Goal: Find specific page/section: Find specific page/section

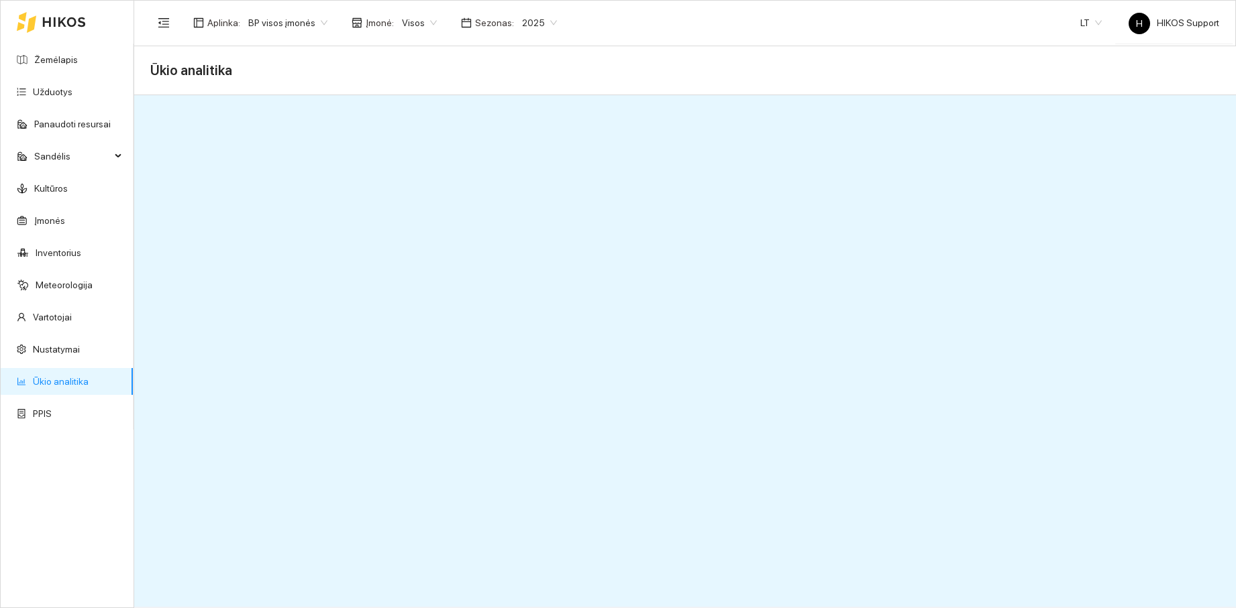
click at [289, 25] on span "BP visos įmonės" at bounding box center [287, 23] width 79 height 20
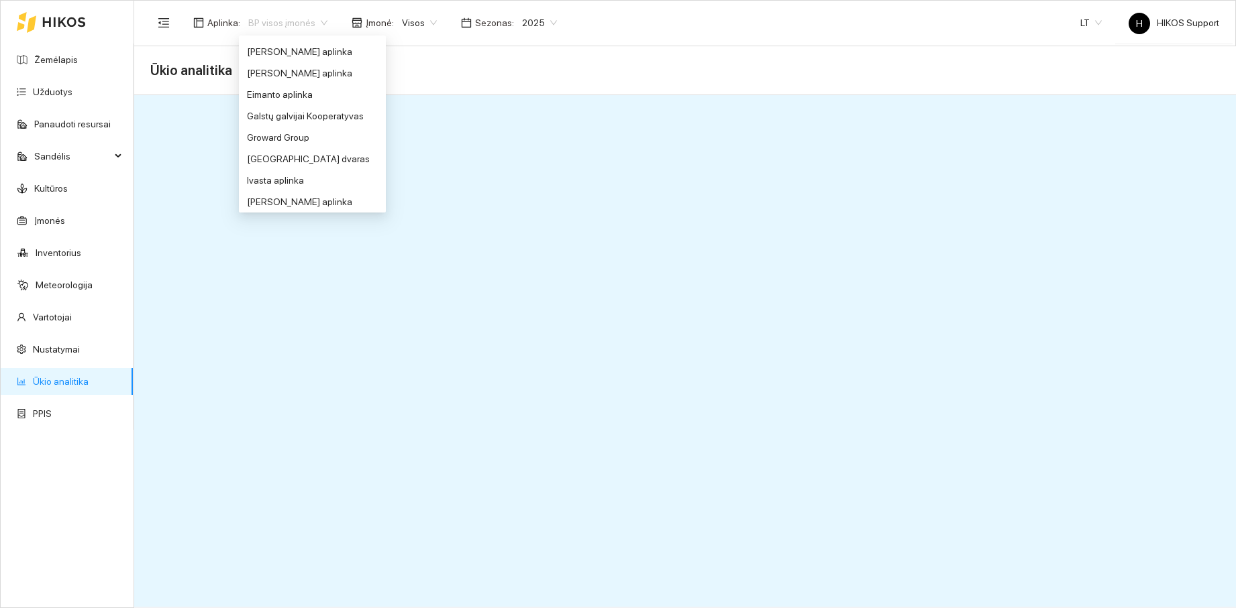
scroll to position [282, 0]
click at [274, 133] on div "Groward Group" at bounding box center [312, 131] width 131 height 15
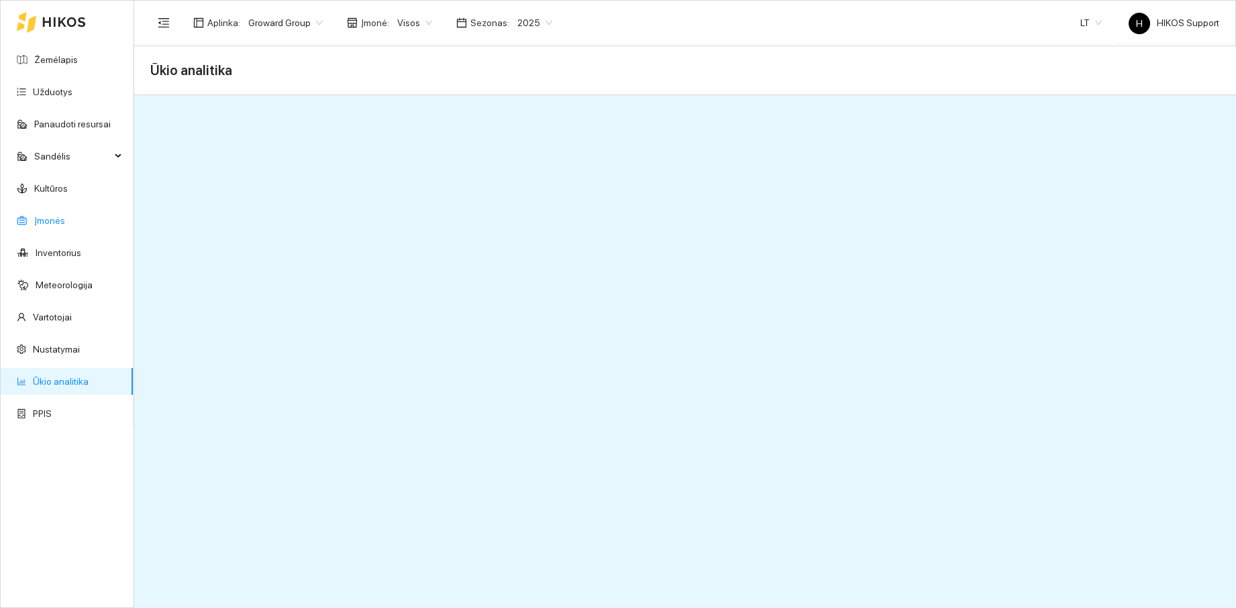
click at [41, 222] on link "Įmonės" at bounding box center [49, 220] width 31 height 11
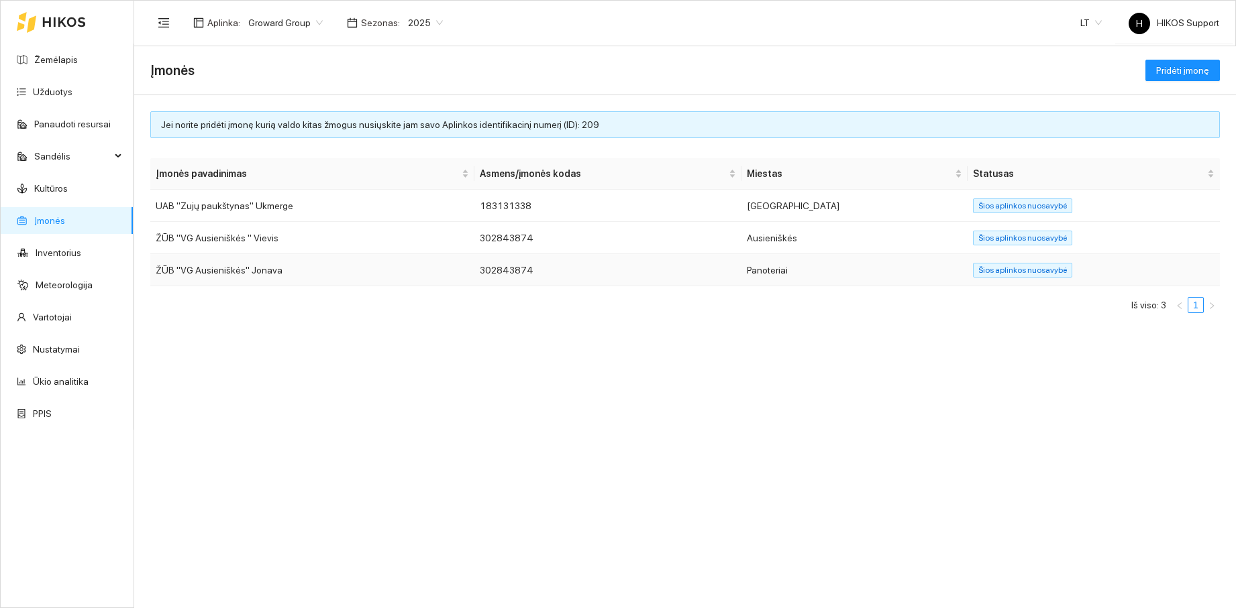
click at [230, 272] on td "ŽŪB "VG Ausieniškės" Jonava" at bounding box center [312, 270] width 324 height 32
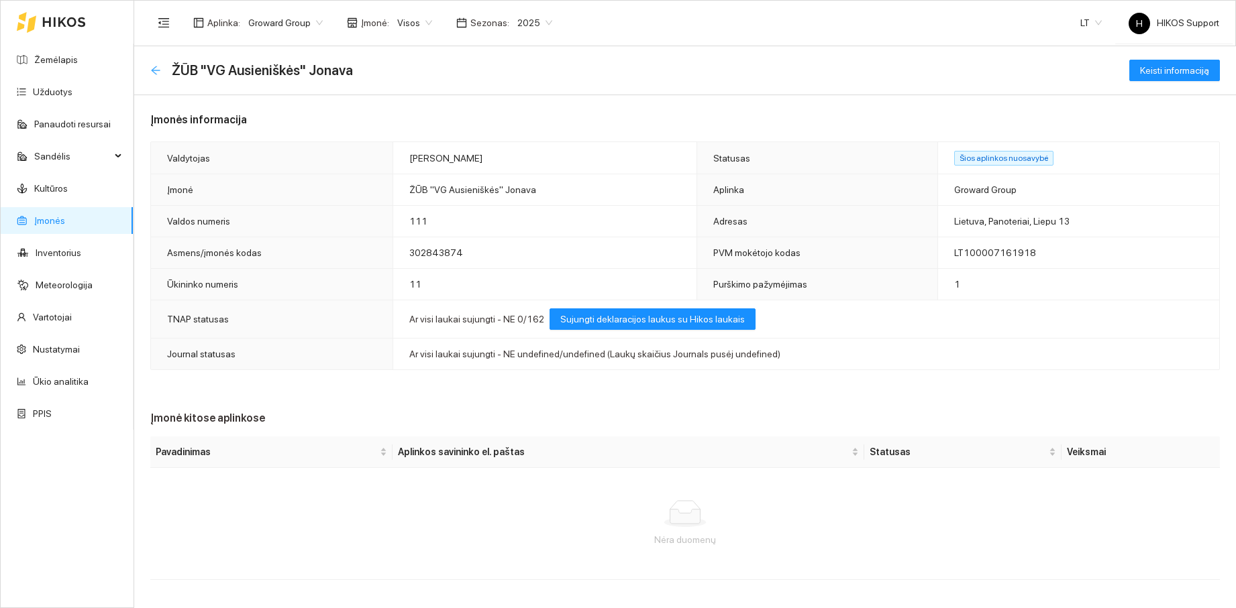
click at [155, 70] on icon "arrow-left" at bounding box center [155, 70] width 9 height 9
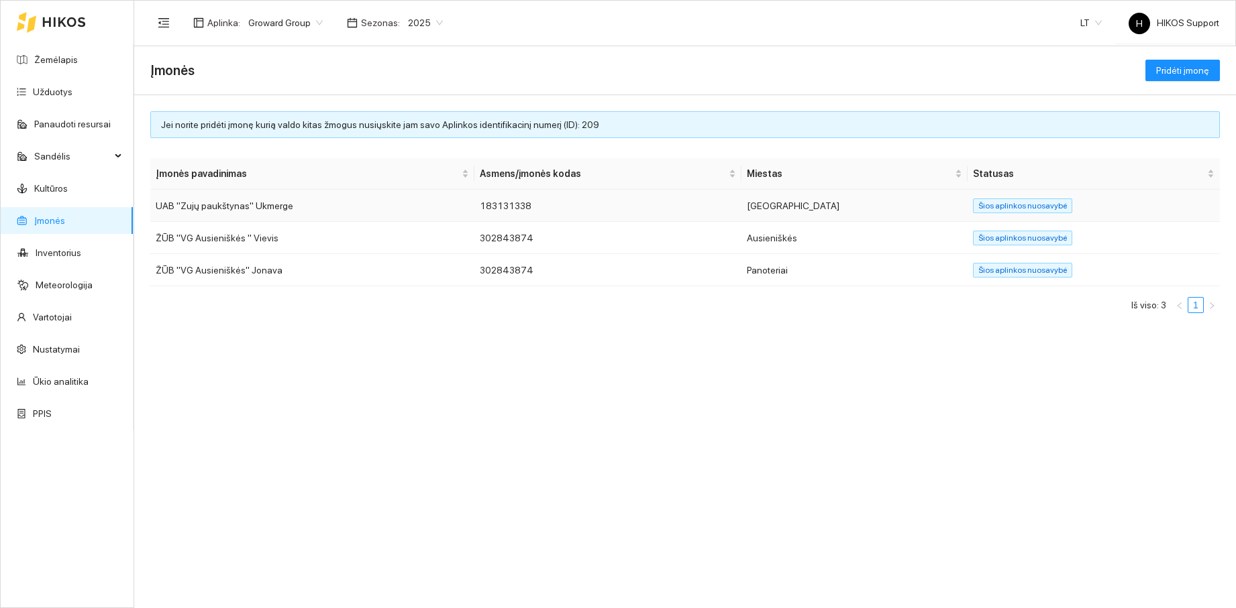
click at [202, 203] on td "UAB "Zujų paukštynas" Ukmerge" at bounding box center [312, 206] width 324 height 32
